Goal: Information Seeking & Learning: Learn about a topic

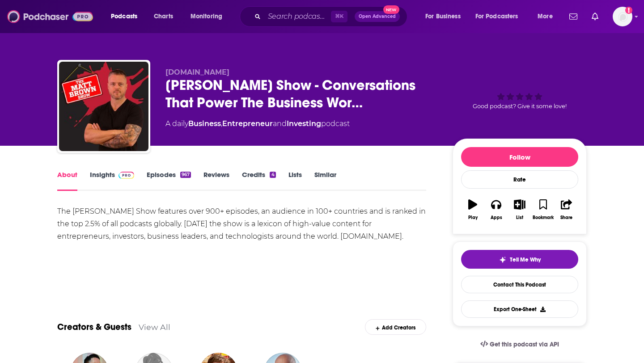
click at [44, 17] on img at bounding box center [50, 16] width 86 height 17
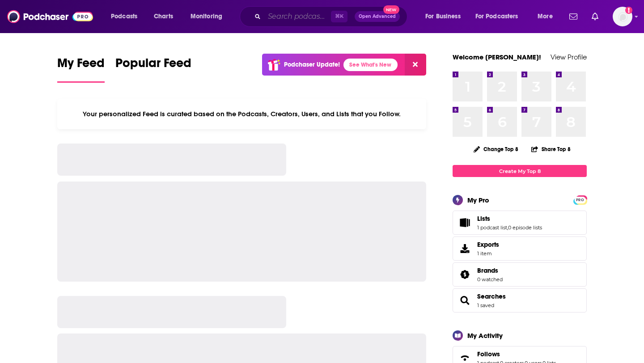
click at [304, 17] on input "Search podcasts, credits, & more..." at bounding box center [297, 16] width 67 height 14
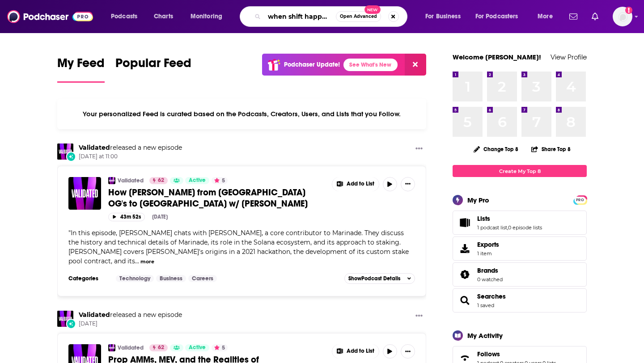
scroll to position [0, 1]
type input "when shift happens"
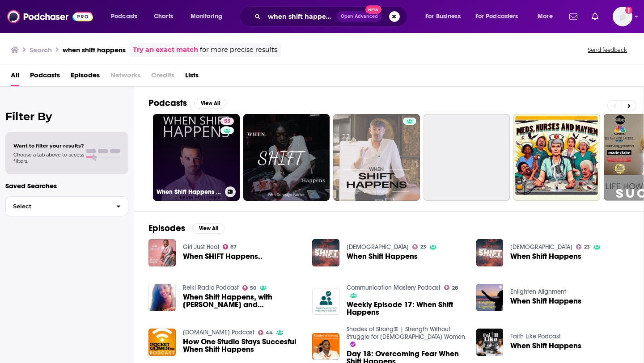
click at [190, 165] on link "55 When Shift Happens Podcast" at bounding box center [196, 157] width 87 height 87
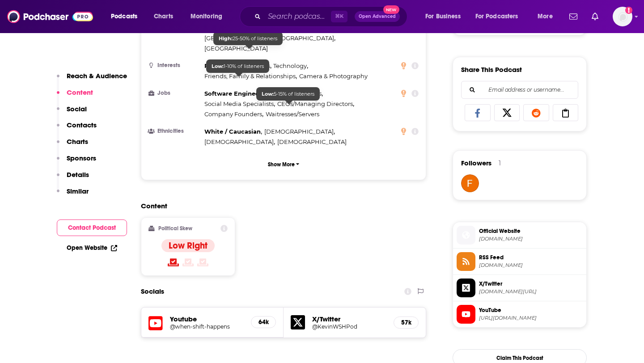
scroll to position [659, 0]
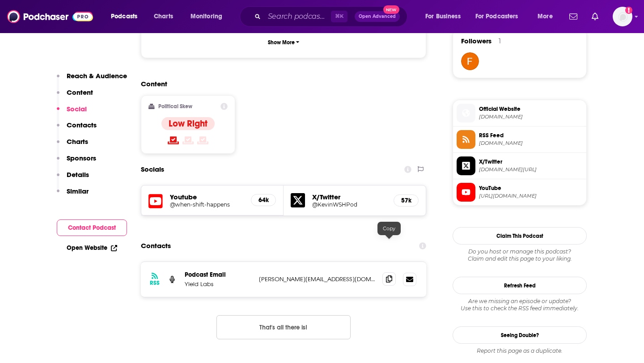
click at [385, 272] on span at bounding box center [388, 278] width 13 height 13
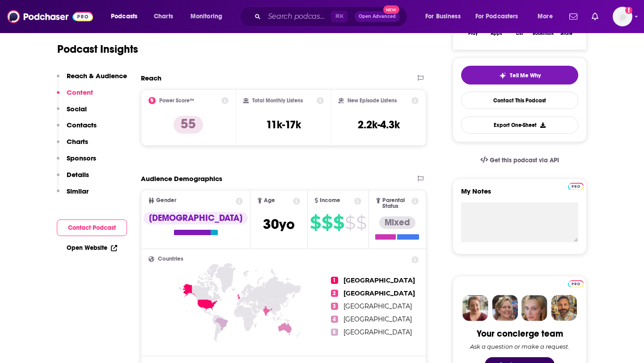
scroll to position [0, 0]
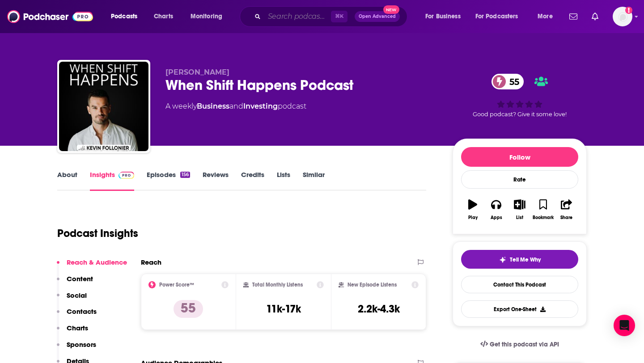
click at [272, 12] on input "Search podcasts, credits, & more..." at bounding box center [297, 16] width 67 height 14
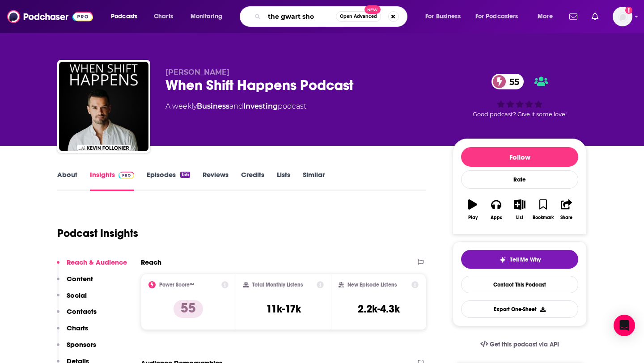
type input "the gwart show"
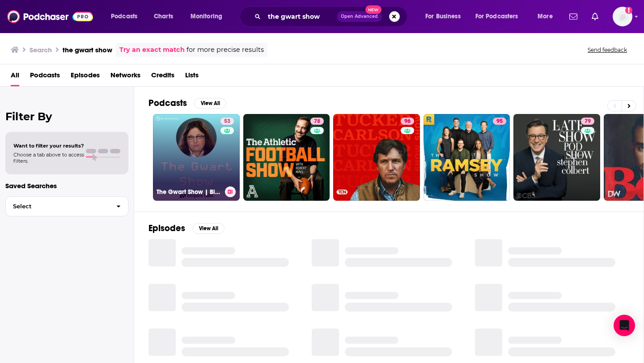
click at [207, 152] on link "53 The Gwart Show | Blockspace Media" at bounding box center [196, 157] width 87 height 87
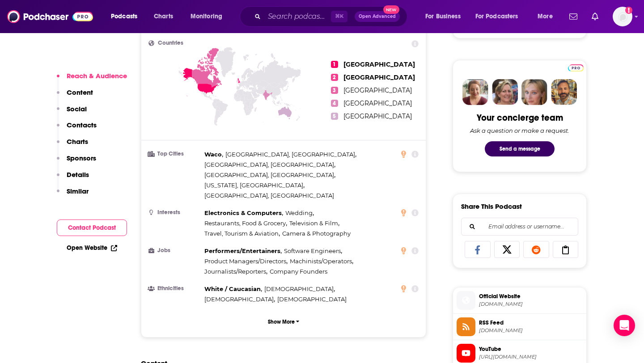
scroll to position [640, 0]
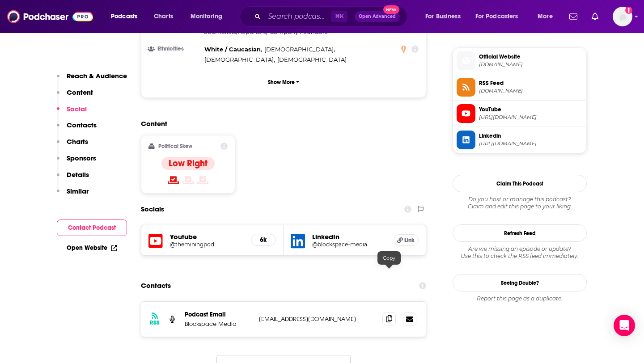
click at [386, 315] on icon at bounding box center [389, 318] width 6 height 7
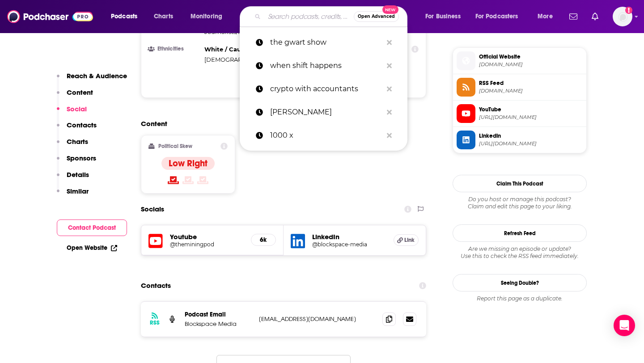
click at [277, 14] on input "Search podcasts, credits, & more..." at bounding box center [308, 16] width 89 height 14
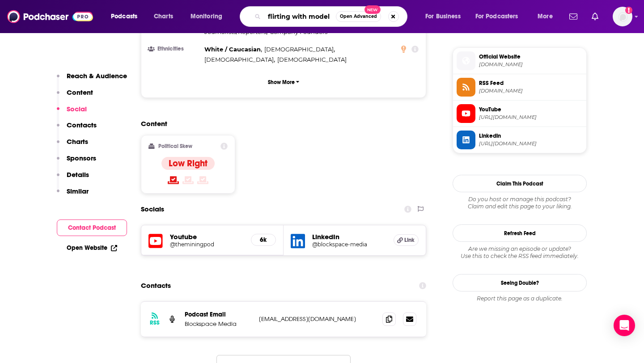
type input "flirting with models"
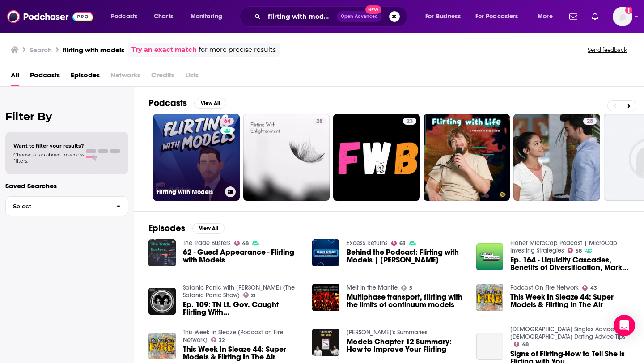
click at [195, 164] on link "64 Flirting with Models" at bounding box center [196, 157] width 87 height 87
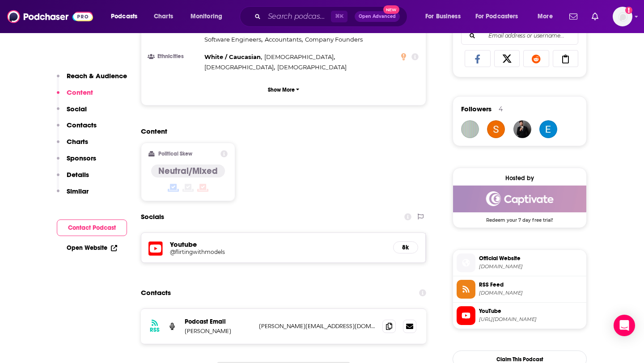
scroll to position [636, 0]
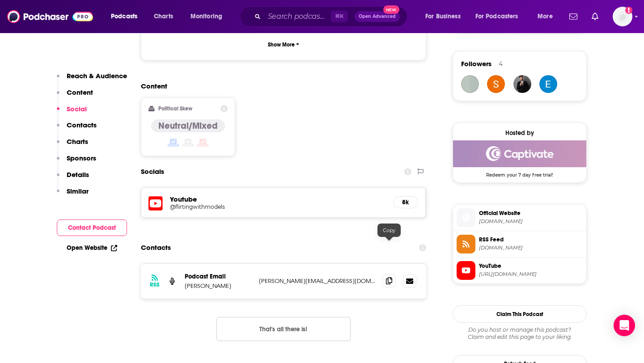
click at [385, 274] on span at bounding box center [388, 280] width 13 height 13
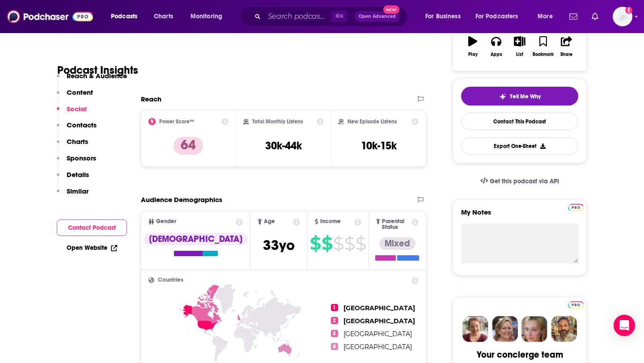
scroll to position [0, 0]
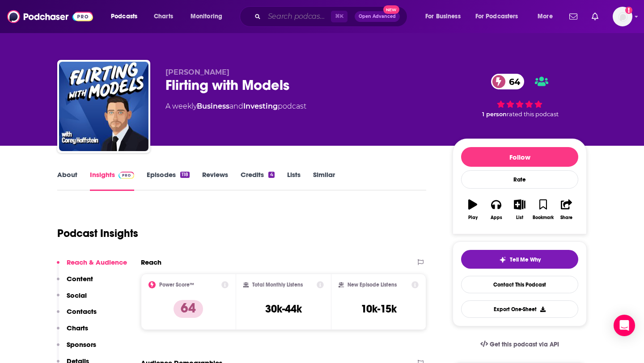
click at [279, 15] on input "Search podcasts, credits, & more..." at bounding box center [297, 16] width 67 height 14
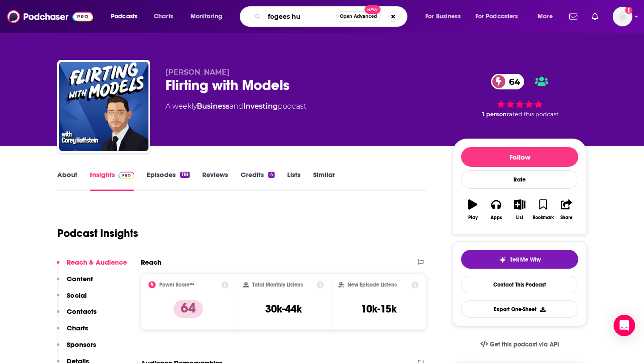
type input "fogees hub"
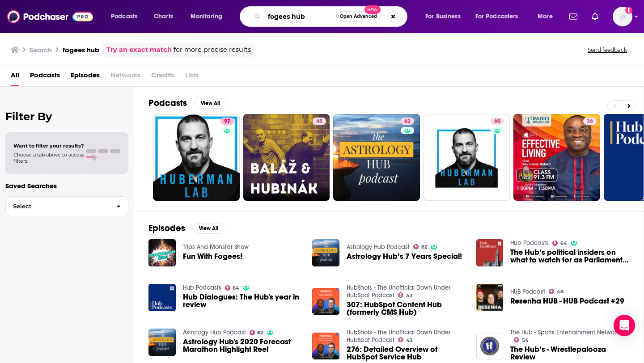
drag, startPoint x: 311, startPoint y: 14, endPoint x: 235, endPoint y: 18, distance: 76.5
click at [235, 18] on div "Podcasts Charts Monitoring fogees hub Open Advanced New For Business For Podcas…" at bounding box center [333, 16] width 457 height 21
type input "bell curve"
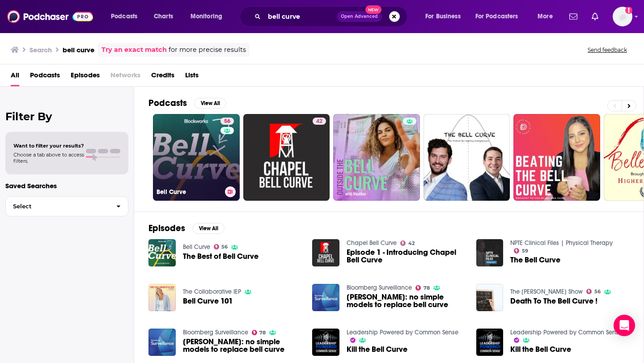
click at [196, 144] on link "56 Bell Curve" at bounding box center [196, 157] width 87 height 87
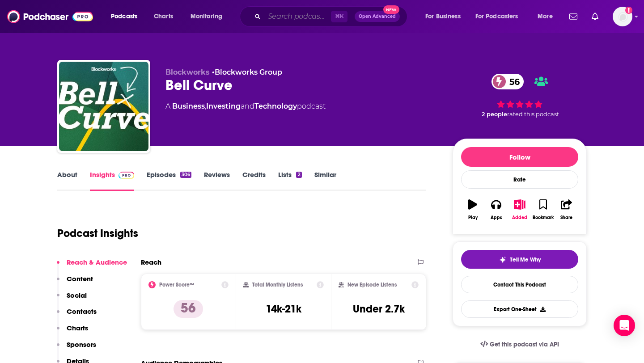
click at [289, 18] on input "Search podcasts, credits, & more..." at bounding box center [297, 16] width 67 height 14
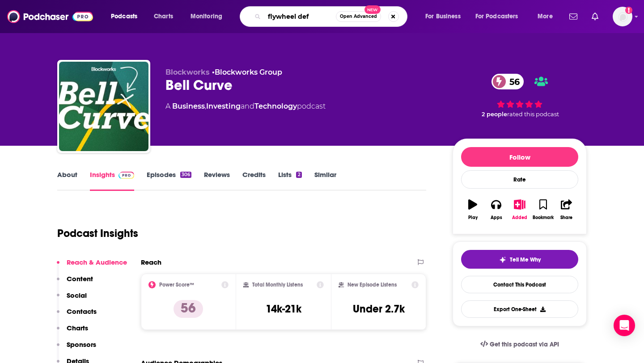
type input "flywheel defi"
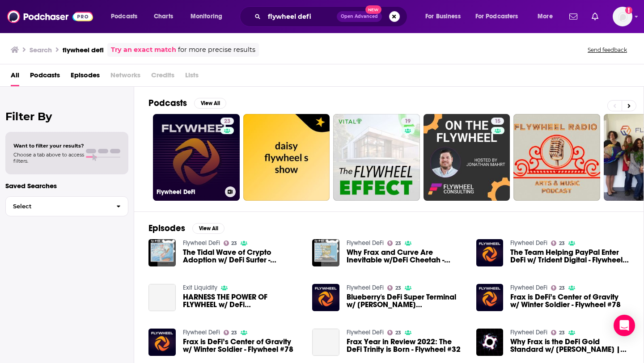
click at [197, 156] on link "23 Flywheel DeFi" at bounding box center [196, 157] width 87 height 87
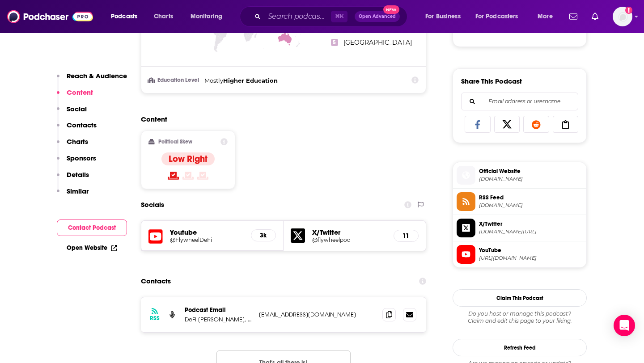
scroll to position [580, 0]
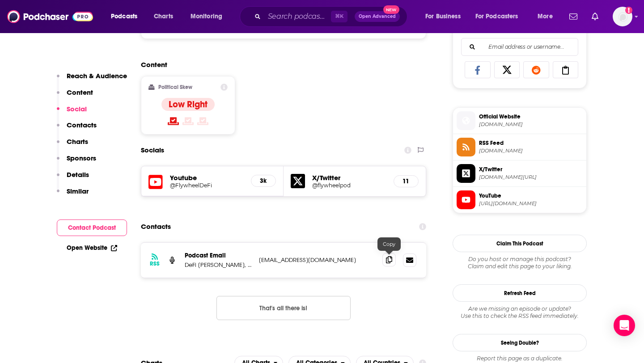
click at [389, 257] on icon at bounding box center [389, 259] width 6 height 7
